Goal: Task Accomplishment & Management: Manage account settings

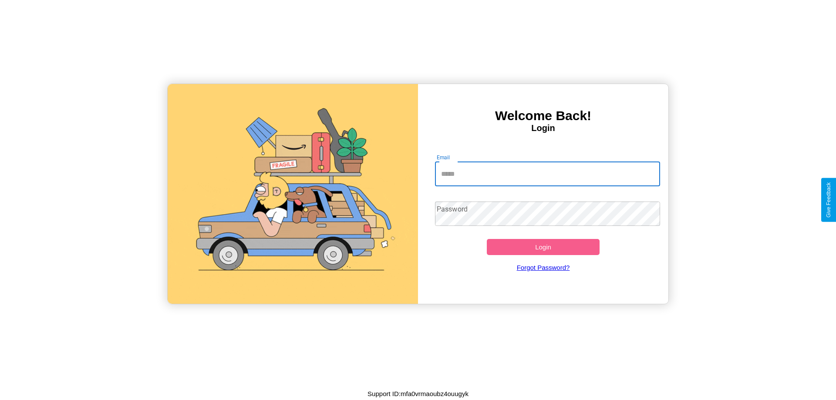
click at [547, 174] on input "Email" at bounding box center [547, 174] width 225 height 24
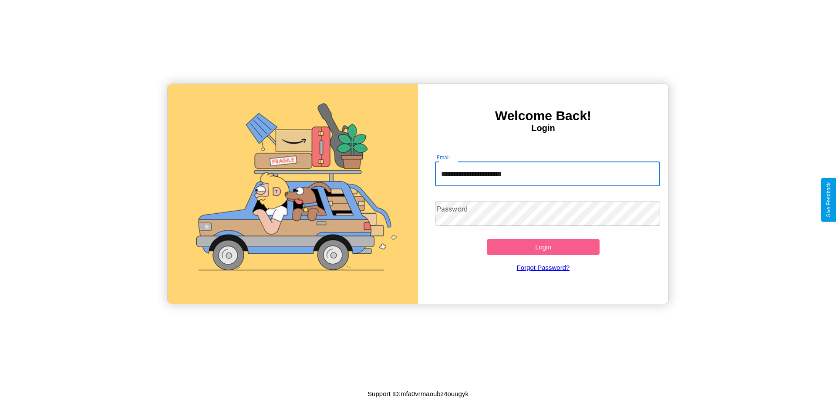
type input "**********"
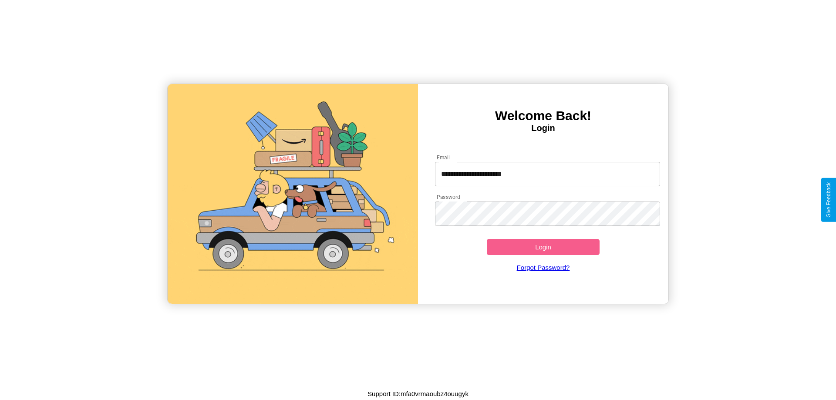
click at [543, 247] on button "Login" at bounding box center [543, 247] width 113 height 16
